Goal: Information Seeking & Learning: Learn about a topic

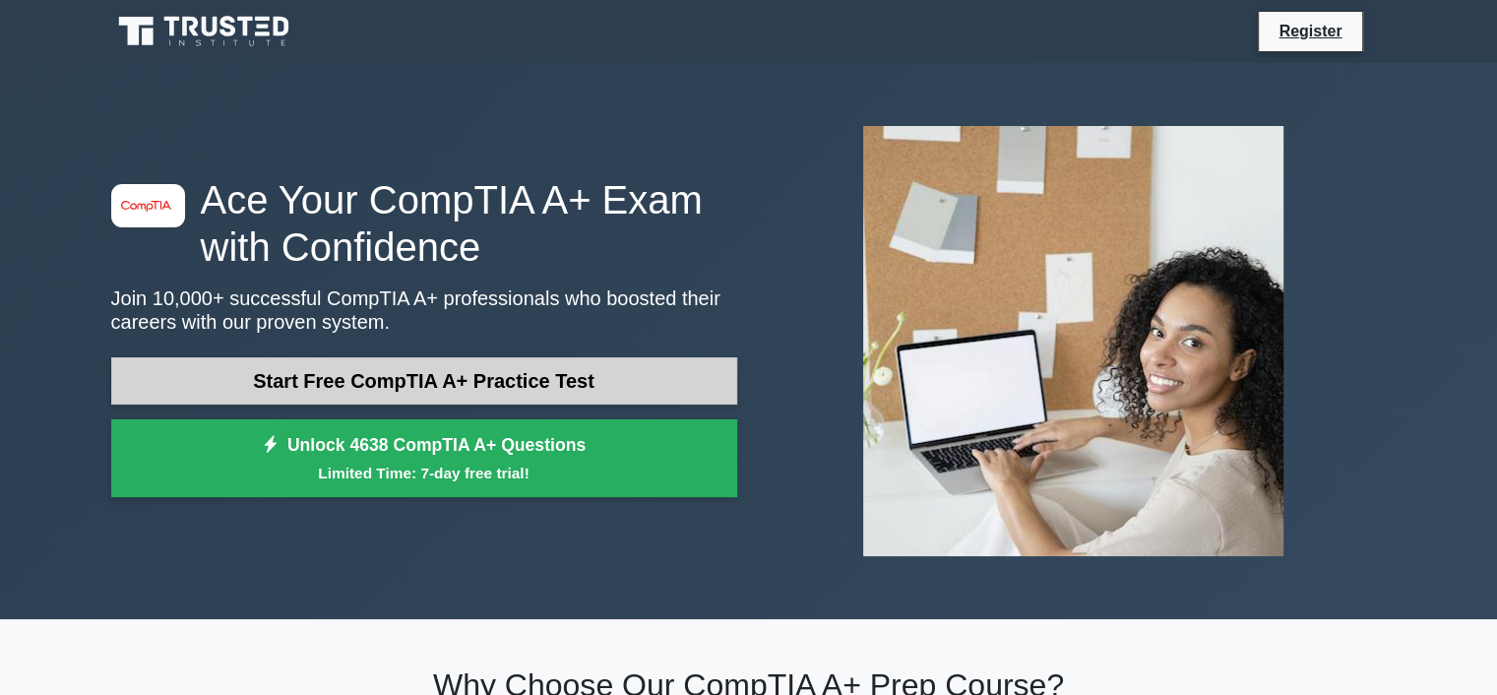
click at [488, 377] on link "Start Free CompTIA A+ Practice Test" at bounding box center [424, 380] width 626 height 47
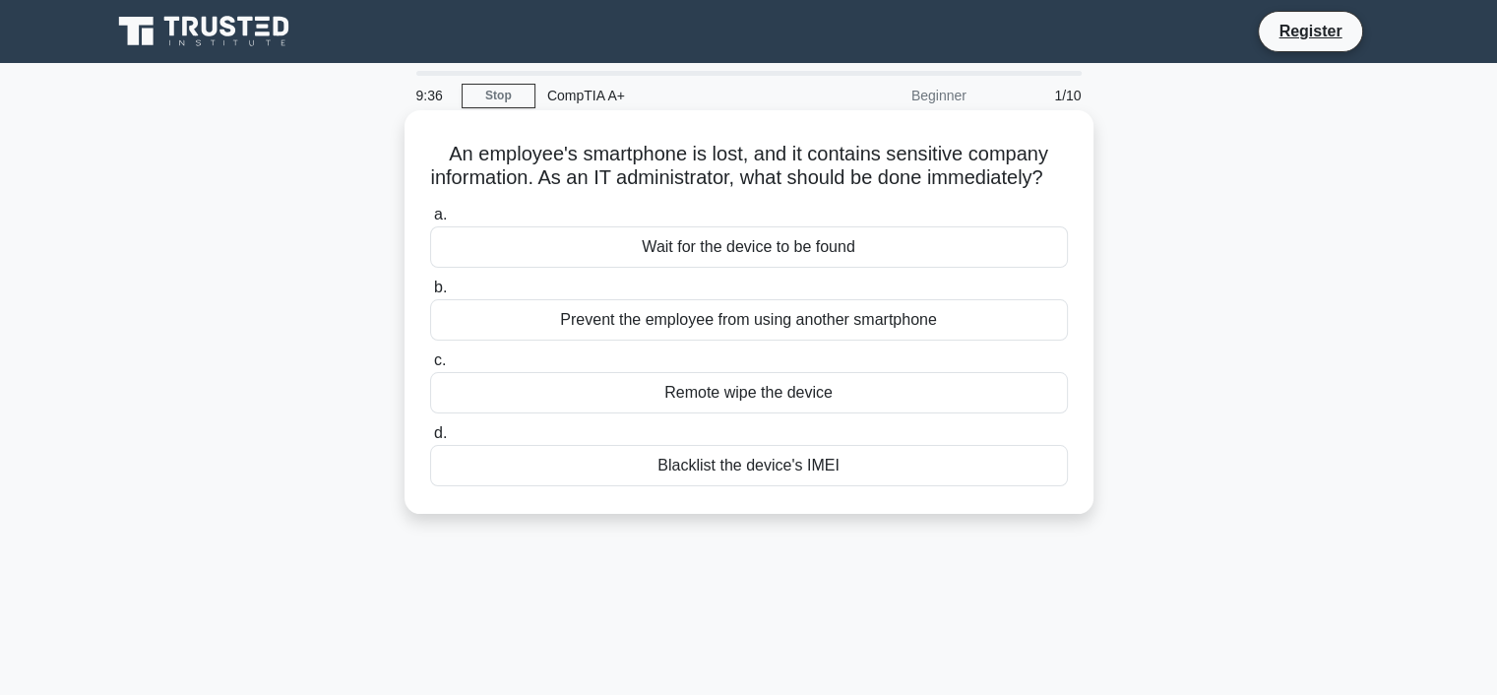
click at [829, 437] on div "a. Wait for the device to be found b. Prevent the employee from using another s…" at bounding box center [748, 344] width 661 height 291
click at [823, 413] on div "Remote wipe the device" at bounding box center [749, 392] width 638 height 41
click at [430, 367] on input "c. Remote wipe the device" at bounding box center [430, 360] width 0 height 13
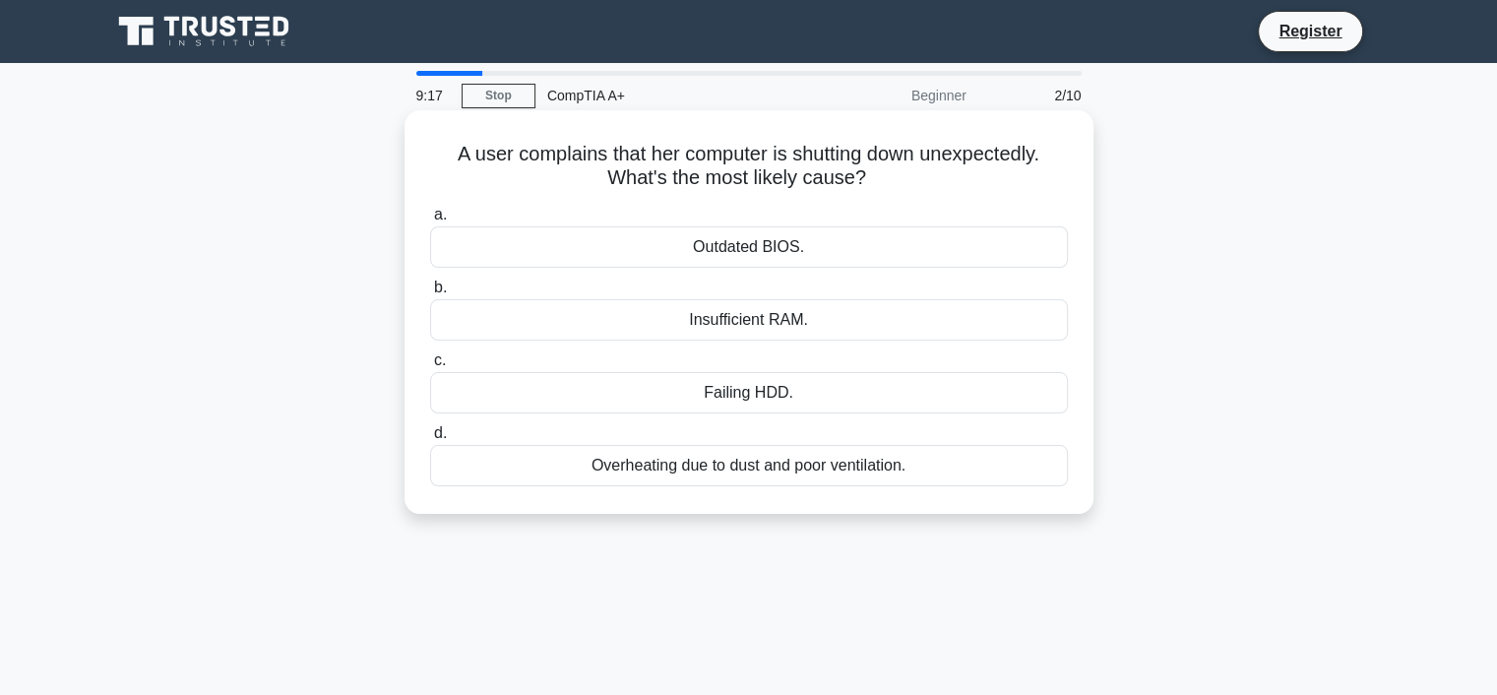
click at [747, 324] on div "Insufficient RAM." at bounding box center [749, 319] width 638 height 41
click at [430, 294] on input "b. Insufficient RAM." at bounding box center [430, 287] width 0 height 13
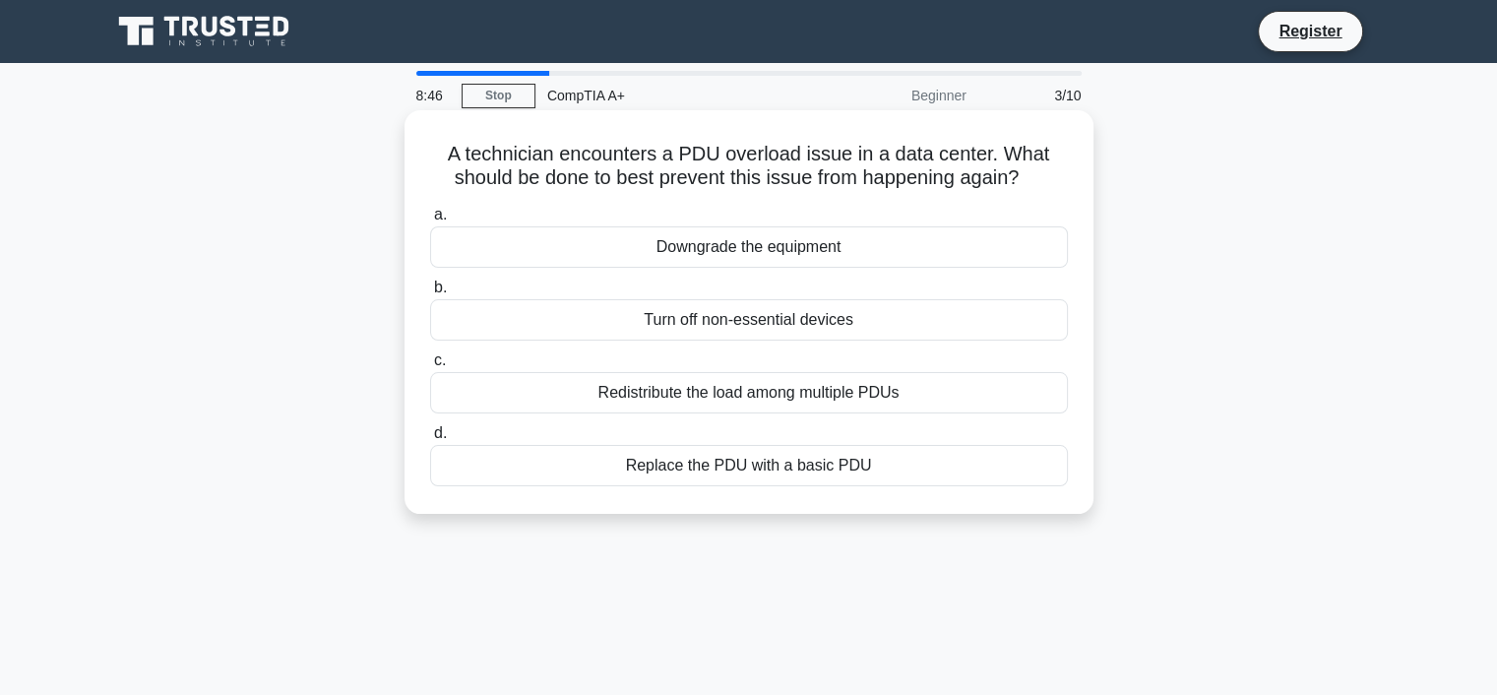
click at [748, 396] on div "Redistribute the load among multiple PDUs" at bounding box center [749, 392] width 638 height 41
click at [430, 367] on input "c. Redistribute the load among multiple PDUs" at bounding box center [430, 360] width 0 height 13
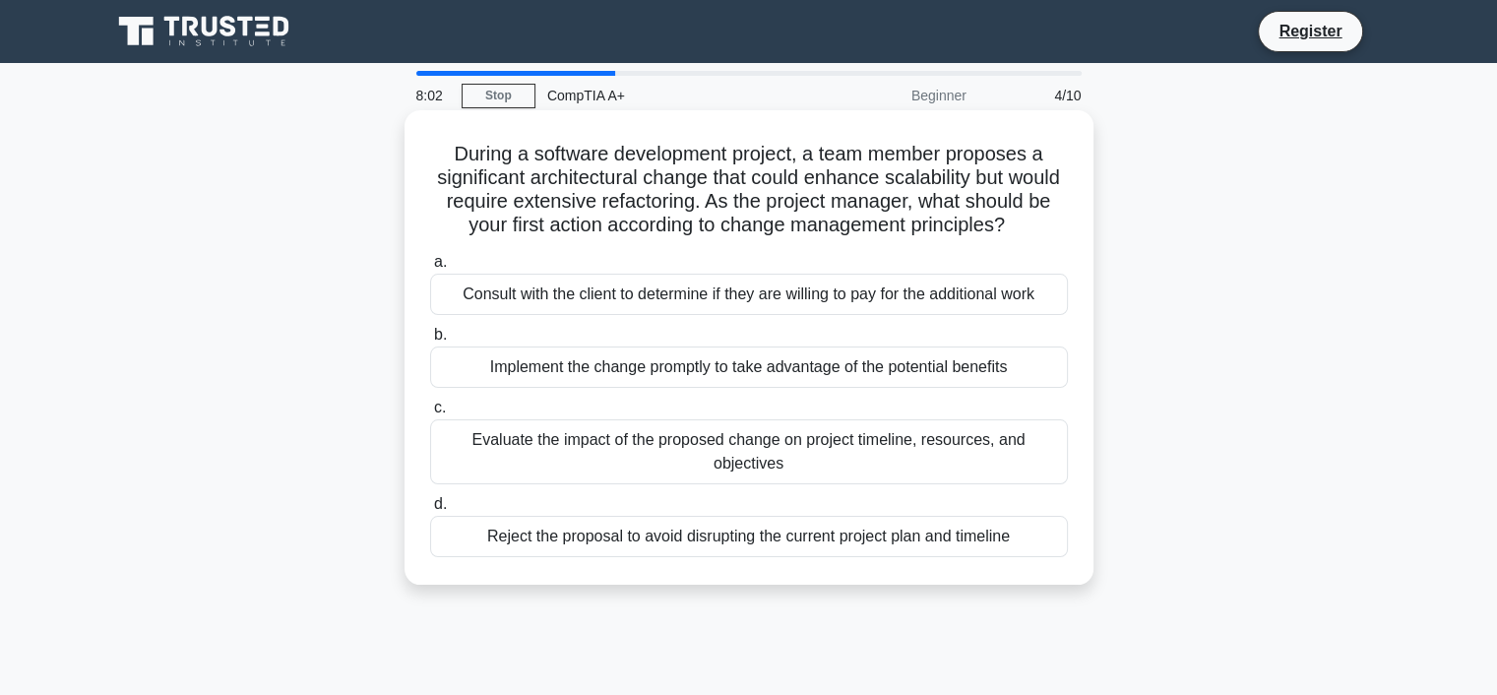
click at [569, 484] on div "Evaluate the impact of the proposed change on project timeline, resources, and …" at bounding box center [749, 451] width 638 height 65
click at [430, 414] on input "c. Evaluate the impact of the proposed change on project timeline, resources, a…" at bounding box center [430, 408] width 0 height 13
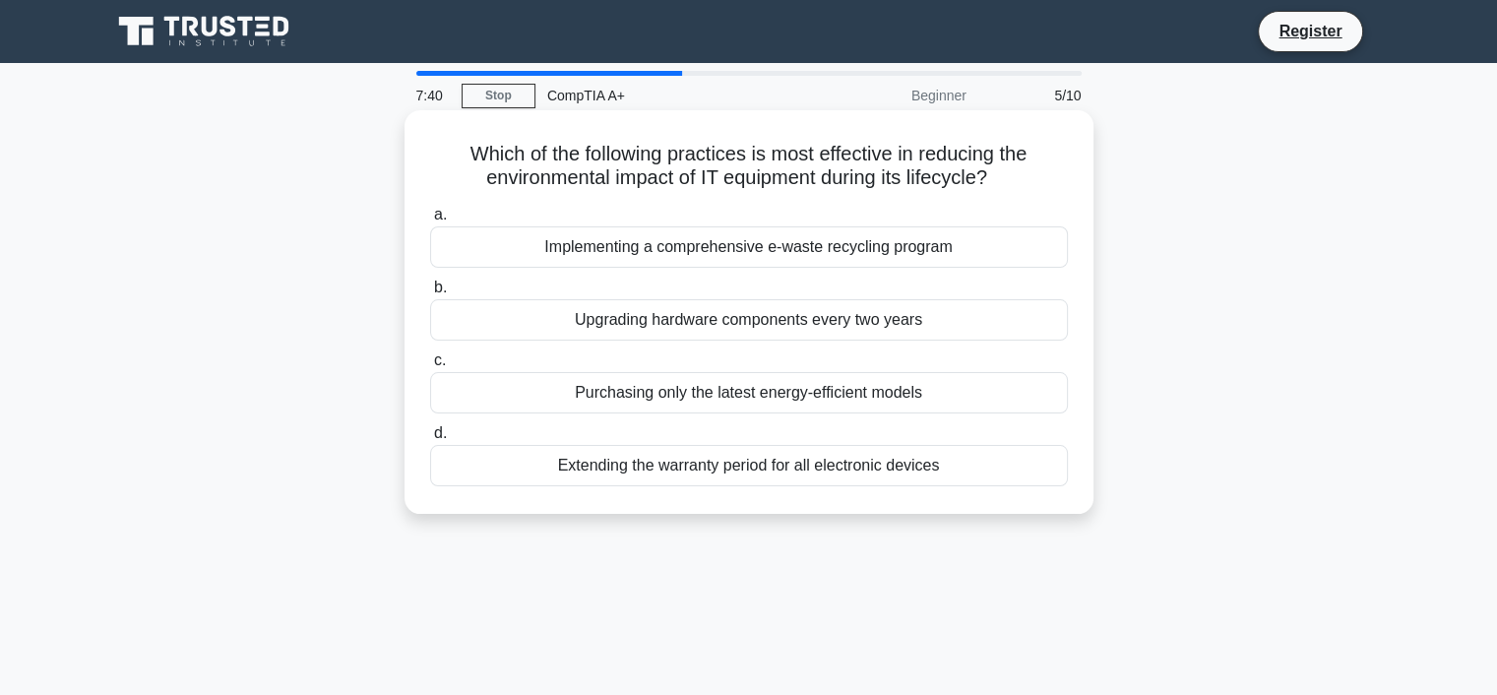
click at [558, 248] on div "Implementing a comprehensive e-waste recycling program" at bounding box center [749, 246] width 638 height 41
click at [430, 221] on input "a. Implementing a comprehensive e-waste recycling program" at bounding box center [430, 215] width 0 height 13
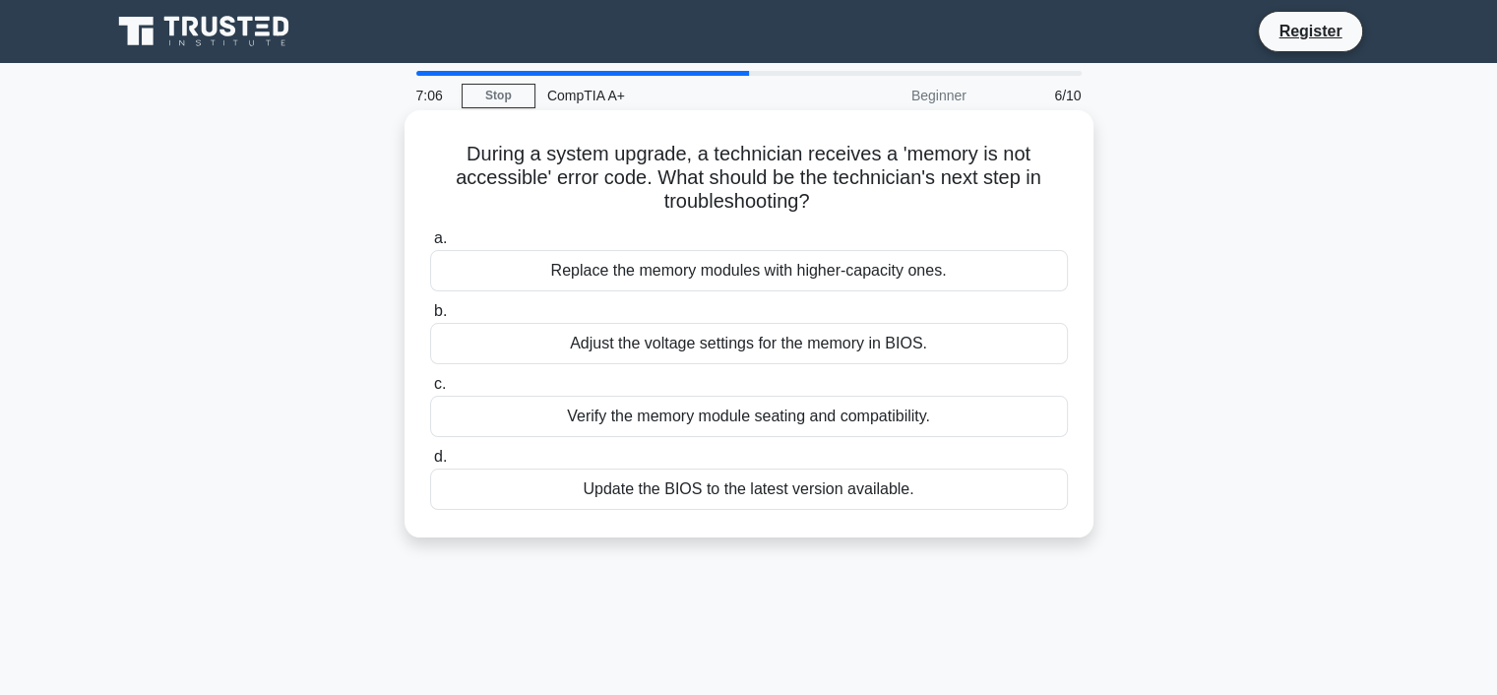
click at [823, 415] on div "Verify the memory module seating and compatibility." at bounding box center [749, 416] width 638 height 41
click at [430, 391] on input "c. Verify the memory module seating and compatibility." at bounding box center [430, 384] width 0 height 13
